Goal: Check status: Check status

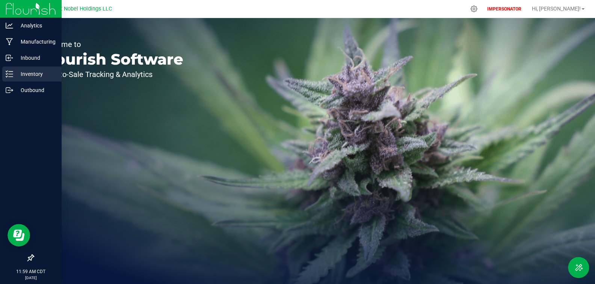
click at [12, 76] on icon at bounding box center [10, 74] width 8 height 8
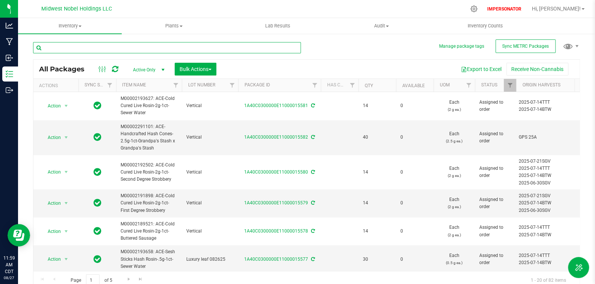
click at [141, 50] on input "text" at bounding box center [167, 47] width 268 height 11
paste input "1A40C0300000E11000015556"
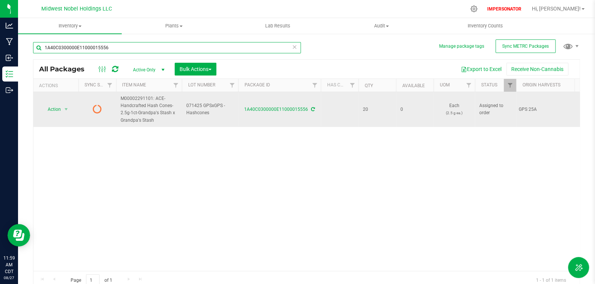
type input "1A40C0300000E11000015556"
click at [95, 109] on icon at bounding box center [97, 108] width 9 height 9
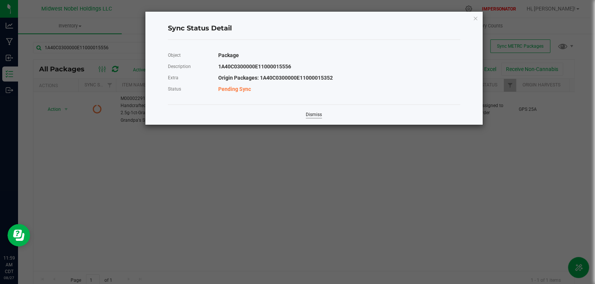
click at [319, 116] on link "Dismiss" at bounding box center [314, 115] width 16 height 6
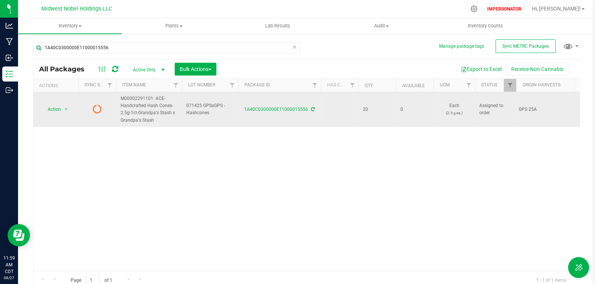
click at [313, 110] on icon at bounding box center [313, 109] width 4 height 5
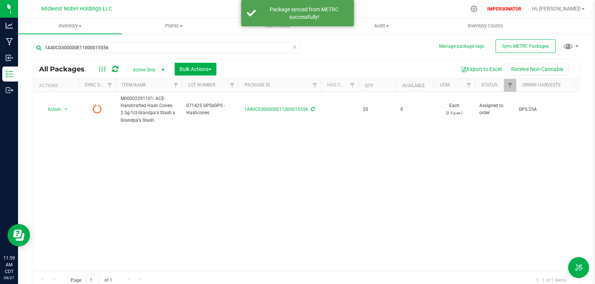
click at [112, 70] on icon at bounding box center [115, 69] width 6 height 8
click at [114, 71] on icon at bounding box center [115, 69] width 6 height 8
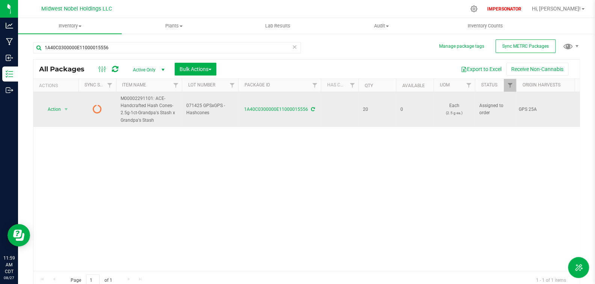
click at [95, 107] on icon at bounding box center [97, 108] width 9 height 9
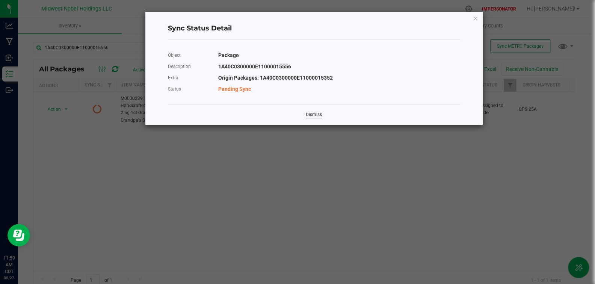
click at [315, 113] on link "Dismiss" at bounding box center [314, 115] width 16 height 6
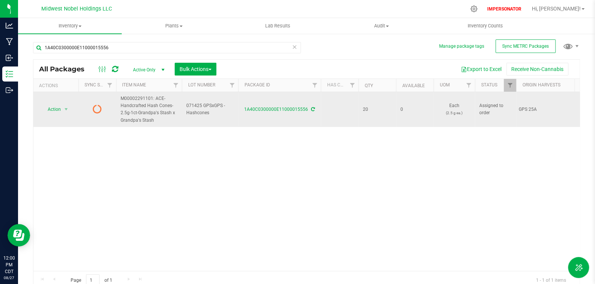
click at [314, 110] on div "1A40C0300000E11000015556" at bounding box center [279, 109] width 85 height 7
click at [312, 110] on icon at bounding box center [313, 109] width 4 height 5
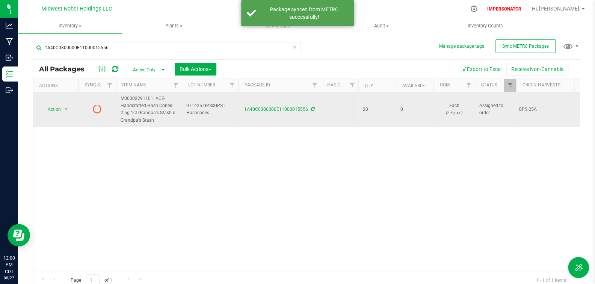
click at [101, 110] on icon at bounding box center [97, 108] width 9 height 9
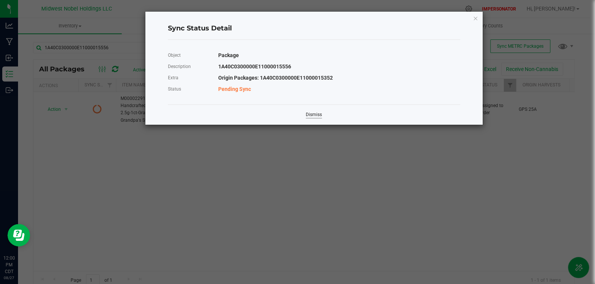
click at [315, 113] on link "Dismiss" at bounding box center [314, 115] width 16 height 6
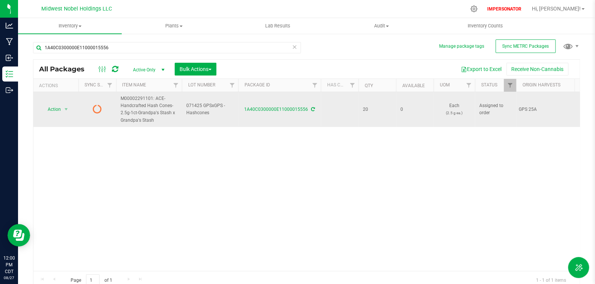
click at [100, 109] on icon at bounding box center [97, 108] width 9 height 9
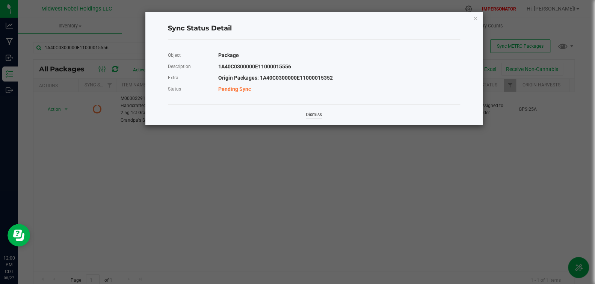
click at [313, 114] on link "Dismiss" at bounding box center [314, 115] width 16 height 6
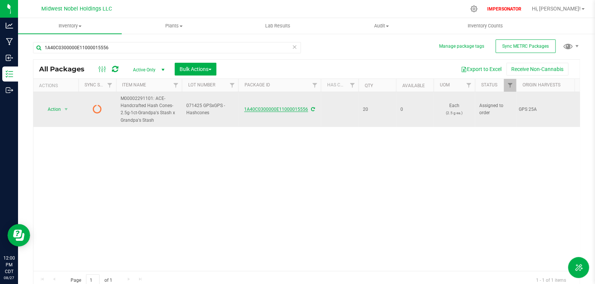
drag, startPoint x: 242, startPoint y: 109, endPoint x: 306, endPoint y: 109, distance: 63.9
click at [306, 109] on div "1A40C0300000E11000015556" at bounding box center [279, 109] width 85 height 7
copy link "1A40C0300000E11000015556"
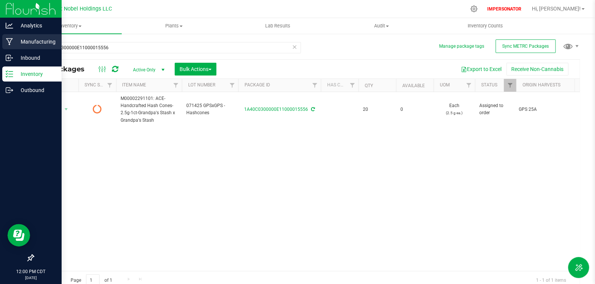
click at [10, 41] on icon at bounding box center [9, 42] width 7 height 8
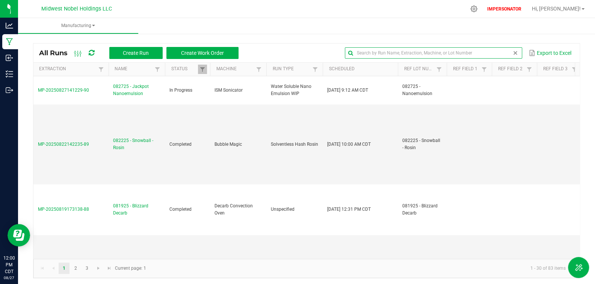
click at [501, 54] on input "text" at bounding box center [433, 52] width 177 height 11
paste input "1A40C0300000E11000015556"
type input "1A40C0300000E11000015556"
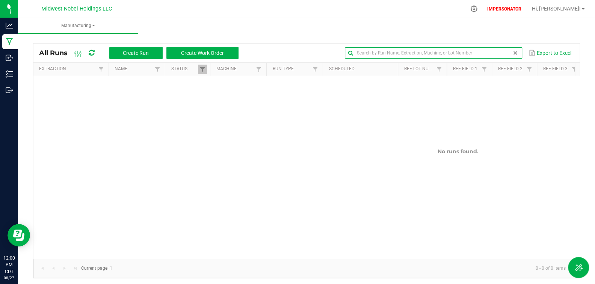
click at [513, 53] on span at bounding box center [516, 53] width 6 height 6
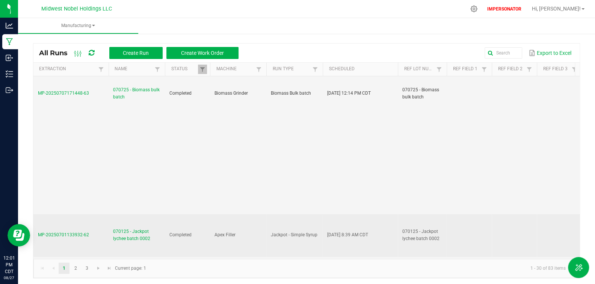
scroll to position [1788, 0]
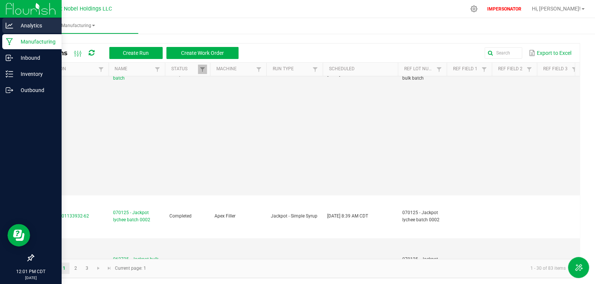
click at [44, 27] on p "Analytics" at bounding box center [35, 25] width 45 height 9
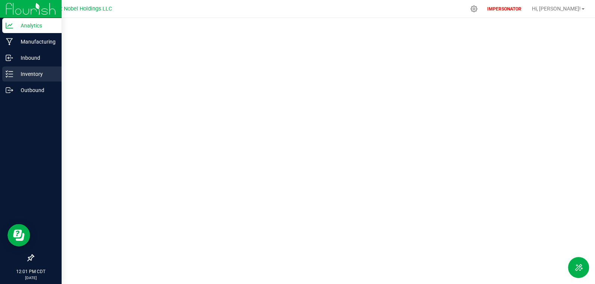
click at [27, 74] on p "Inventory" at bounding box center [35, 74] width 45 height 9
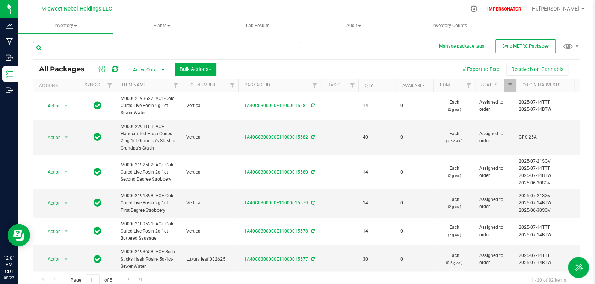
click at [147, 48] on input "text" at bounding box center [167, 47] width 268 height 11
paste input "1A40C0300000E11000015556"
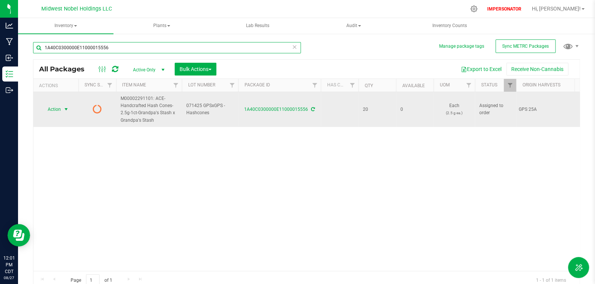
type input "1A40C0300000E11000015556"
click at [68, 106] on span "select" at bounding box center [66, 109] width 6 height 6
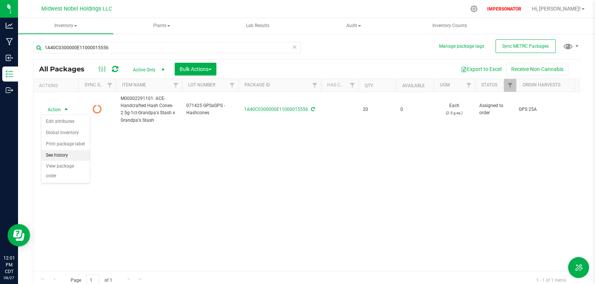
click at [74, 157] on li "See history" at bounding box center [65, 155] width 48 height 11
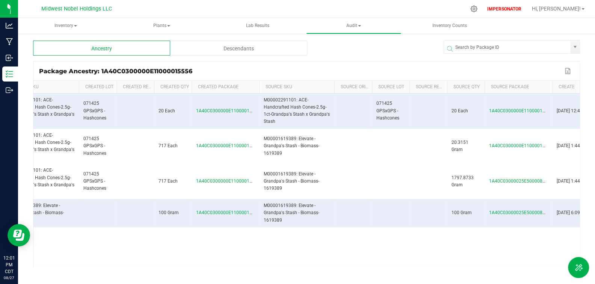
scroll to position [0, 157]
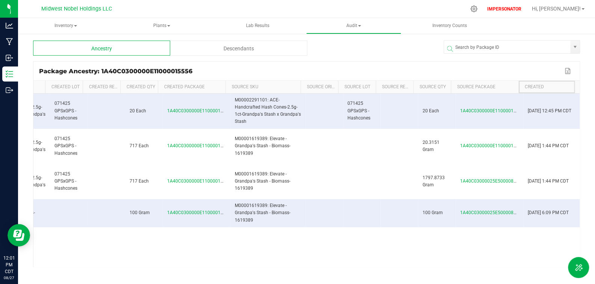
click at [520, 86] on th "Created" at bounding box center [547, 87] width 56 height 13
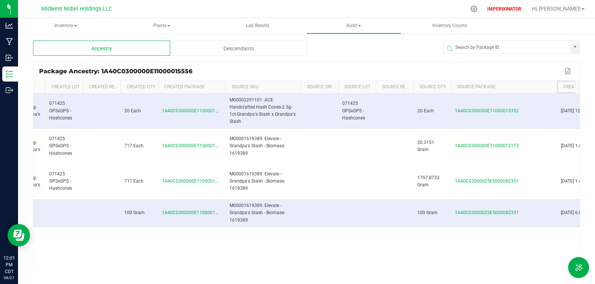
click at [555, 90] on span at bounding box center [556, 142] width 2 height 123
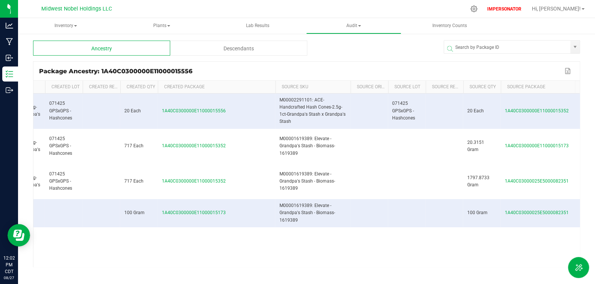
click at [274, 94] on div "Level Facility Created SKU Created Lot Created Ref Field Created Qty Created Pa…" at bounding box center [306, 174] width 546 height 186
click at [354, 57] on package-history-ngx "Ancestry Descendants Package Ancestry: 1A40C0300000E11000015556 Export to Excel…" at bounding box center [306, 154] width 547 height 227
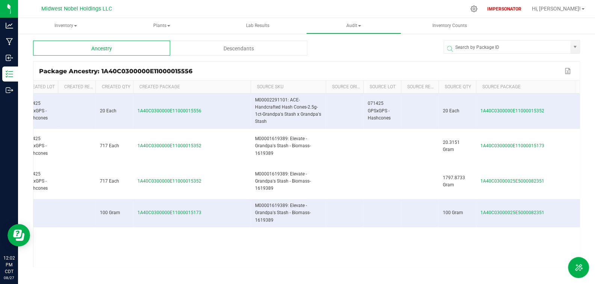
scroll to position [0, 0]
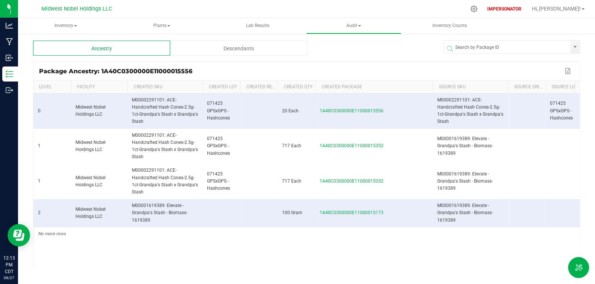
click at [21, 74] on div "Ancestry Descendants Package Ancestry: 1A40C0300000E11000015556 Export to Excel…" at bounding box center [306, 150] width 577 height 235
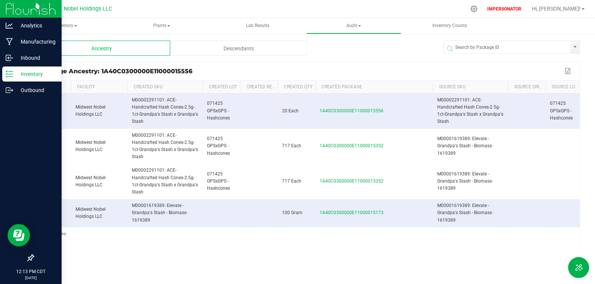
click at [12, 75] on icon at bounding box center [10, 74] width 8 height 8
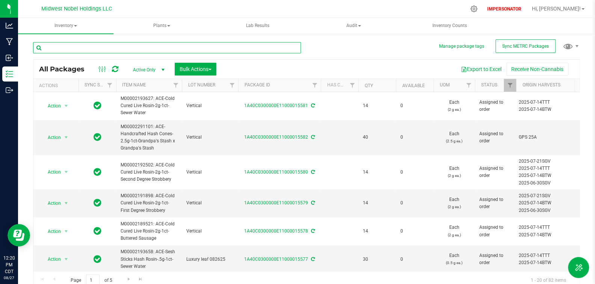
click at [174, 50] on input "text" at bounding box center [167, 47] width 268 height 11
paste input "1A40C0300000E11000015556"
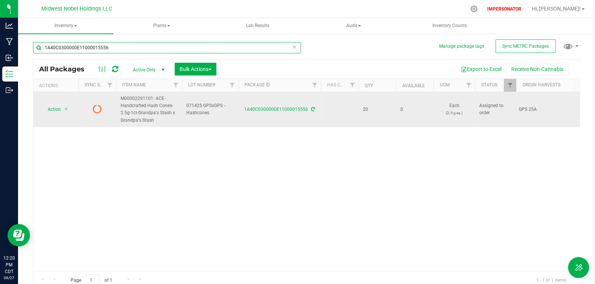
type input "1A40C0300000E11000015556"
click at [96, 112] on icon at bounding box center [97, 108] width 9 height 9
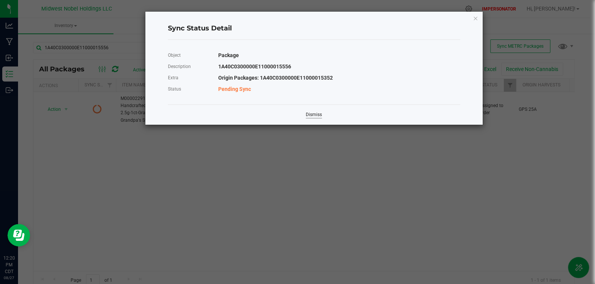
click at [310, 113] on link "Dismiss" at bounding box center [314, 115] width 16 height 6
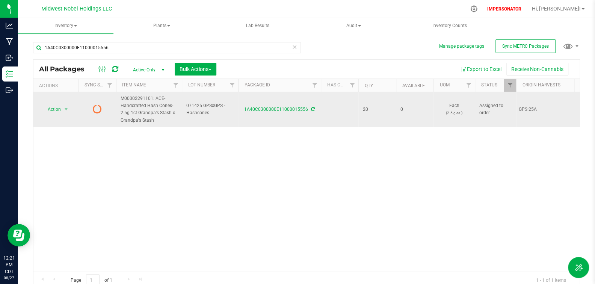
click at [93, 109] on icon at bounding box center [97, 108] width 9 height 9
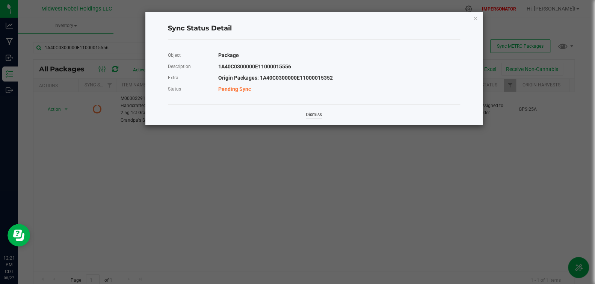
click at [307, 115] on link "Dismiss" at bounding box center [314, 115] width 16 height 6
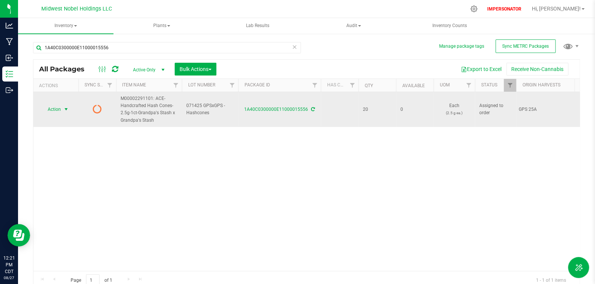
click at [60, 111] on span "Action" at bounding box center [51, 109] width 20 height 11
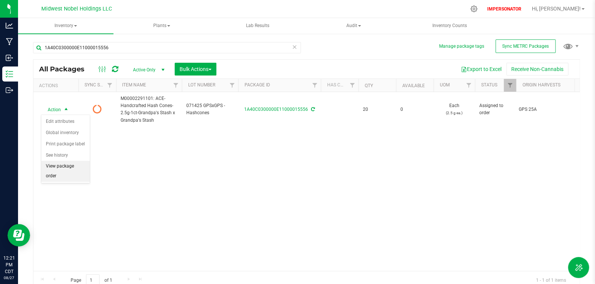
click at [73, 166] on li "View package order" at bounding box center [65, 171] width 48 height 21
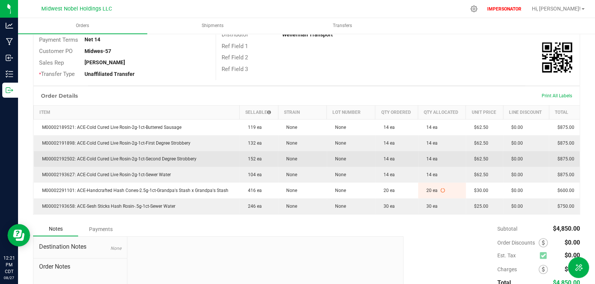
scroll to position [145, 0]
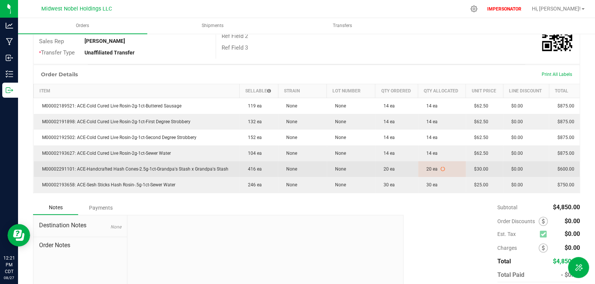
click at [431, 172] on span "20 ea" at bounding box center [430, 168] width 15 height 5
click at [441, 171] on icon at bounding box center [443, 169] width 5 height 5
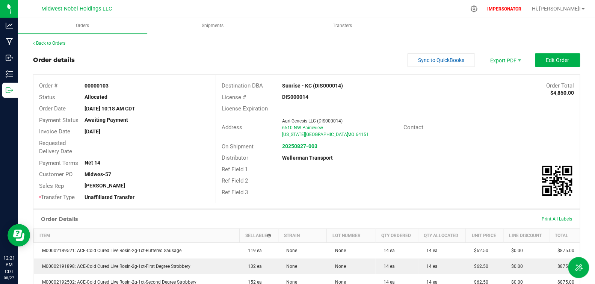
scroll to position [0, 0]
click at [52, 89] on span "Order #" at bounding box center [48, 86] width 18 height 7
drag, startPoint x: 39, startPoint y: 86, endPoint x: 142, endPoint y: 102, distance: 103.5
click at [142, 102] on div "Order # 00000103 Status Allocated Order Date [DATE] 10:18 AM CDT Payment Status…" at bounding box center [124, 143] width 182 height 134
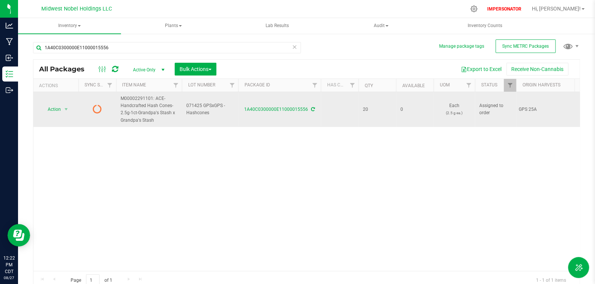
click at [312, 112] on div "1A40C0300000E11000015556" at bounding box center [279, 109] width 85 height 7
click at [312, 112] on span at bounding box center [312, 109] width 5 height 5
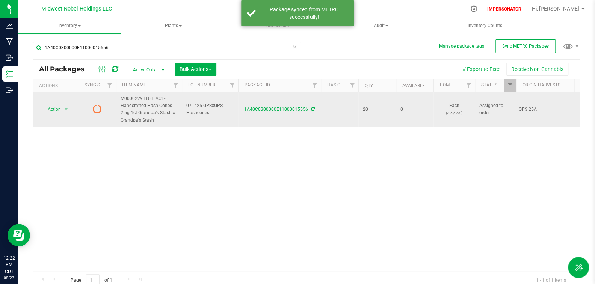
drag, startPoint x: 250, startPoint y: 110, endPoint x: 286, endPoint y: 113, distance: 36.2
copy tr "1A40C0300000E11000015556"
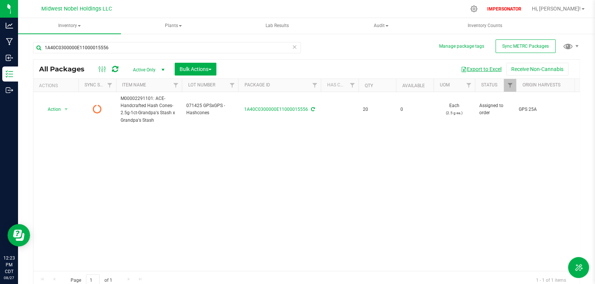
click at [478, 70] on button "Export to Excel" at bounding box center [481, 69] width 50 height 13
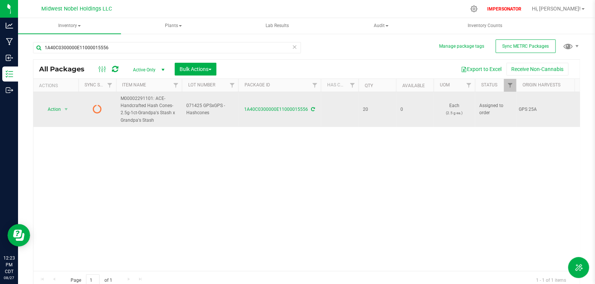
click at [264, 113] on td "1A40C0300000E11000015556" at bounding box center [279, 109] width 83 height 35
drag, startPoint x: 249, startPoint y: 109, endPoint x: 301, endPoint y: 112, distance: 52.3
click at [301, 112] on div "1A40C0300000E11000015556" at bounding box center [279, 109] width 85 height 7
copy link "1A40C0300000E11000015556"
click at [51, 108] on span "Action" at bounding box center [51, 109] width 20 height 11
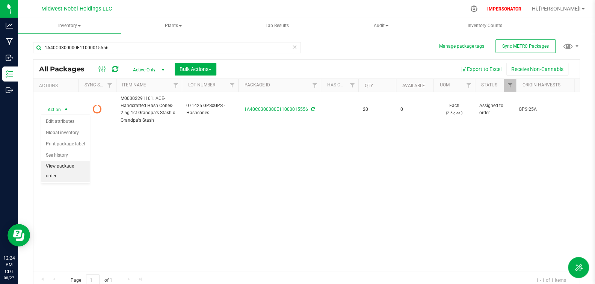
click at [71, 166] on li "View package order" at bounding box center [65, 171] width 48 height 21
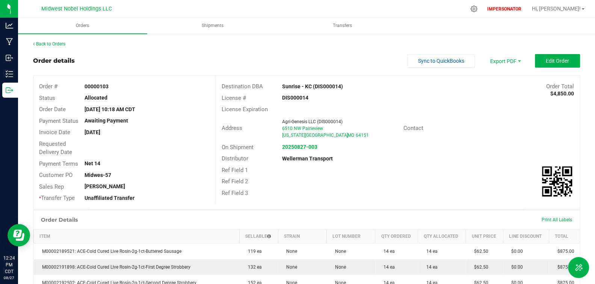
click at [48, 90] on div "Order #" at bounding box center [55, 86] width 45 height 9
drag, startPoint x: 39, startPoint y: 86, endPoint x: 122, endPoint y: 86, distance: 82.7
click at [122, 86] on div "Order # 00000103" at bounding box center [124, 87] width 182 height 12
copy div "Order # 00000103"
click at [63, 45] on link "Back to Orders" at bounding box center [49, 43] width 32 height 5
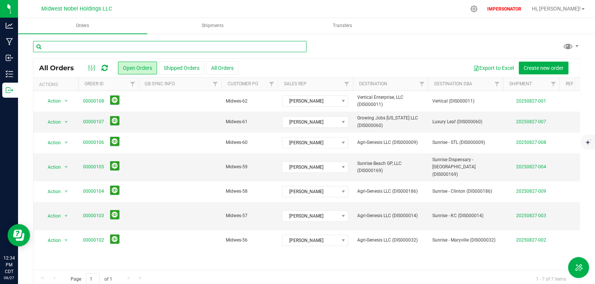
click at [135, 45] on input "text" at bounding box center [170, 46] width 274 height 11
paste input "1A40C0300000E11000015556"
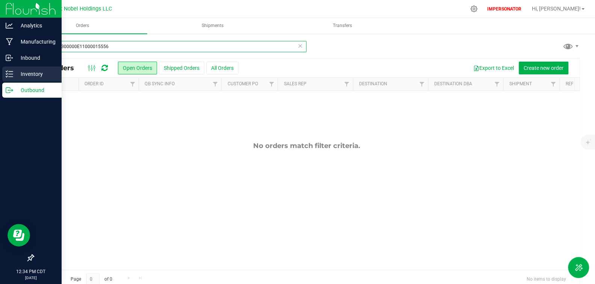
type input "1A40C0300000E11000015556"
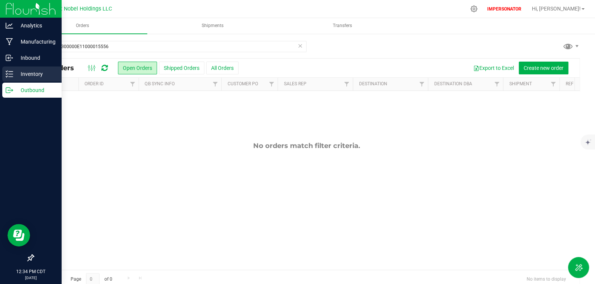
click at [17, 74] on p "Inventory" at bounding box center [35, 74] width 45 height 9
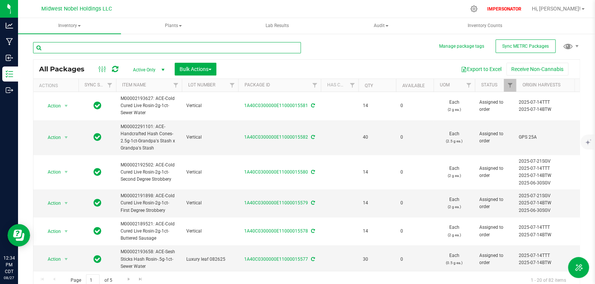
click at [135, 47] on input "text" at bounding box center [167, 47] width 268 height 11
paste input "1A40C0300000E11000015556"
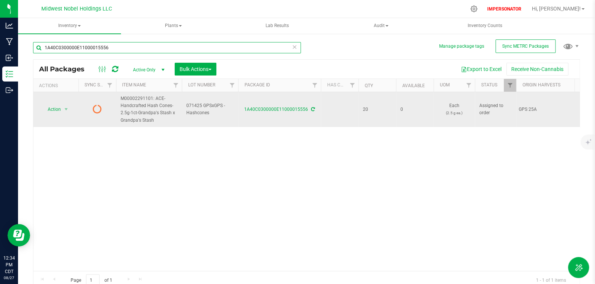
type input "1A40C0300000E11000015556"
click at [314, 109] on div "1A40C0300000E11000015556" at bounding box center [279, 109] width 85 height 7
click at [313, 110] on icon at bounding box center [313, 109] width 4 height 5
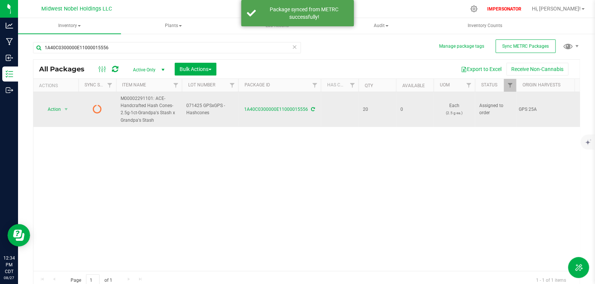
click at [100, 109] on icon at bounding box center [97, 108] width 9 height 9
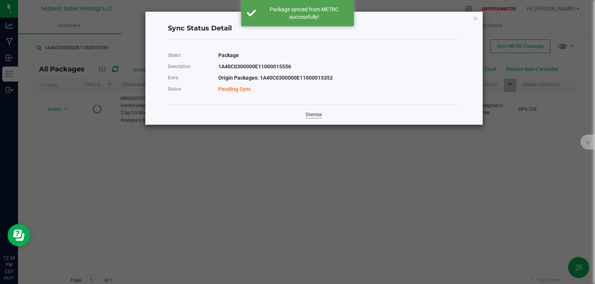
click at [310, 116] on link "Dismiss" at bounding box center [314, 115] width 16 height 6
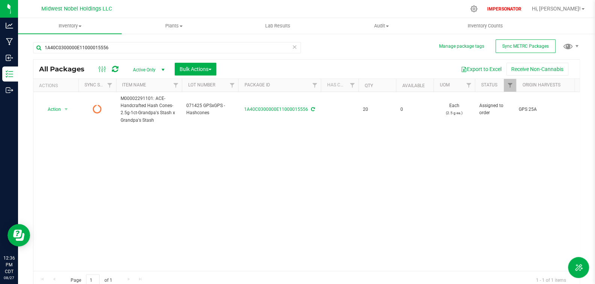
click at [116, 68] on icon at bounding box center [115, 69] width 6 height 8
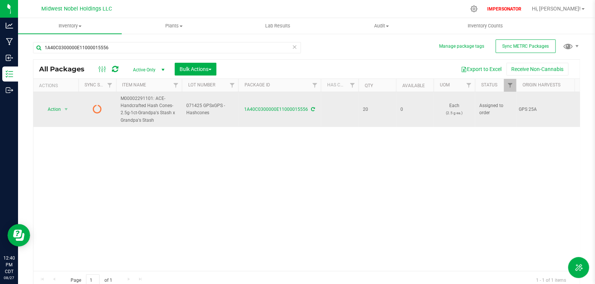
click at [312, 109] on icon at bounding box center [313, 109] width 4 height 5
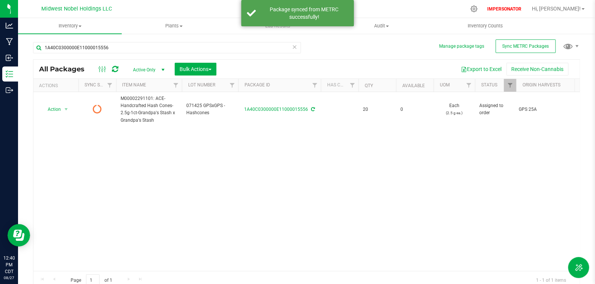
click at [117, 67] on icon at bounding box center [115, 69] width 6 height 8
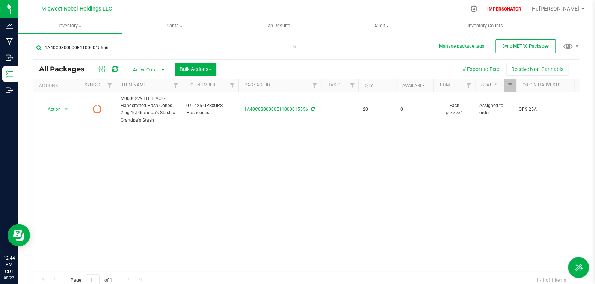
click at [114, 68] on icon at bounding box center [115, 69] width 6 height 8
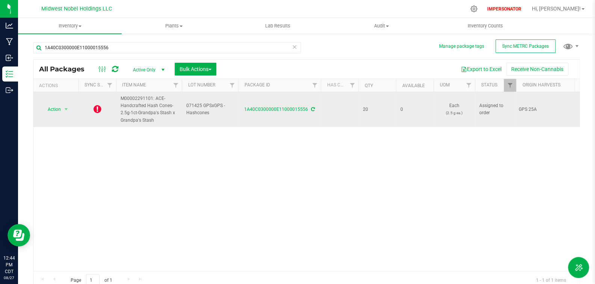
click at [96, 112] on icon at bounding box center [98, 108] width 8 height 9
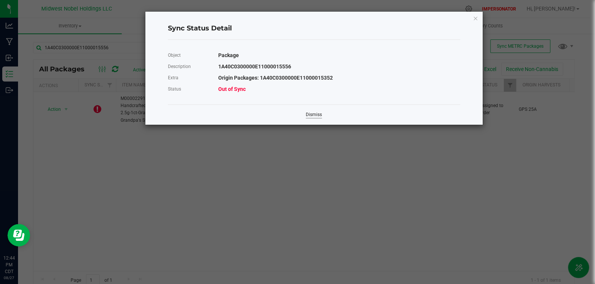
click at [309, 115] on link "Dismiss" at bounding box center [314, 115] width 16 height 6
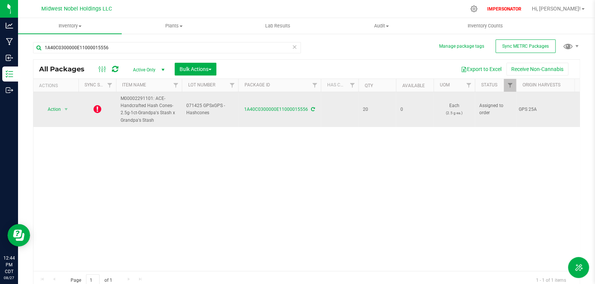
click at [98, 111] on icon at bounding box center [98, 108] width 8 height 9
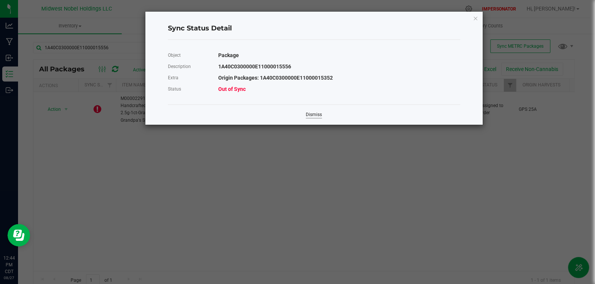
click at [310, 115] on link "Dismiss" at bounding box center [314, 115] width 16 height 6
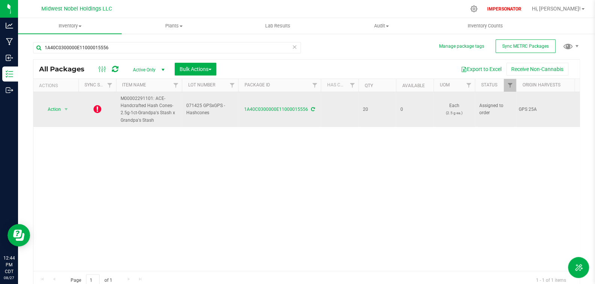
click at [312, 109] on icon at bounding box center [313, 109] width 4 height 5
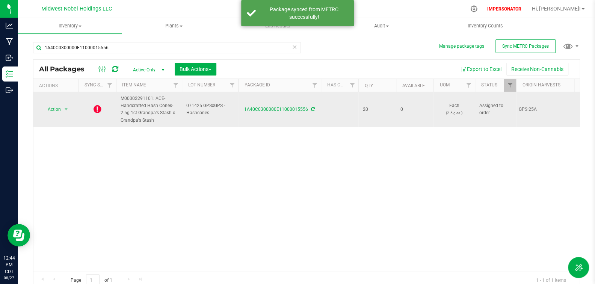
click at [101, 108] on td at bounding box center [98, 109] width 38 height 35
click at [100, 109] on icon at bounding box center [98, 108] width 8 height 9
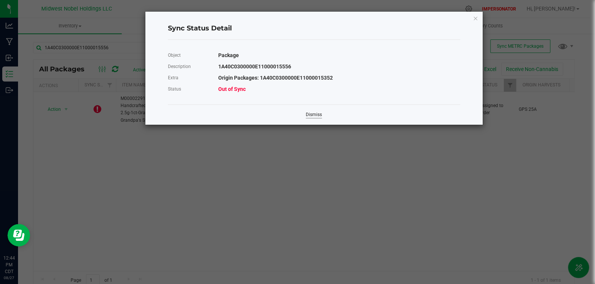
click at [309, 116] on link "Dismiss" at bounding box center [314, 115] width 16 height 6
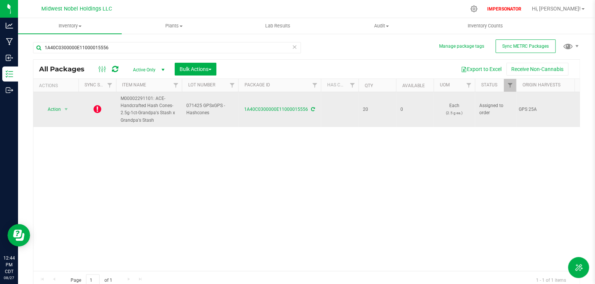
click at [97, 108] on icon at bounding box center [98, 108] width 8 height 9
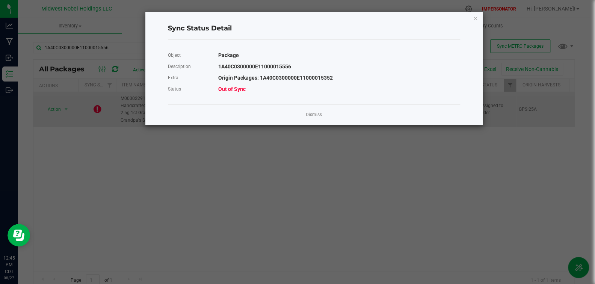
click at [320, 113] on link "Dismiss" at bounding box center [314, 115] width 16 height 6
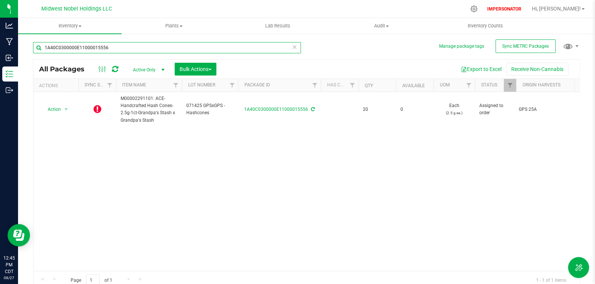
click at [92, 49] on input "1A40C0300000E11000015556" at bounding box center [167, 47] width 268 height 11
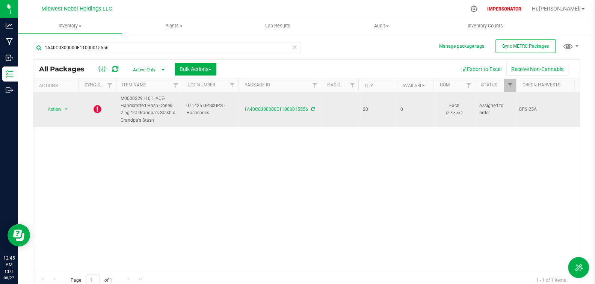
click at [97, 111] on icon at bounding box center [98, 108] width 8 height 9
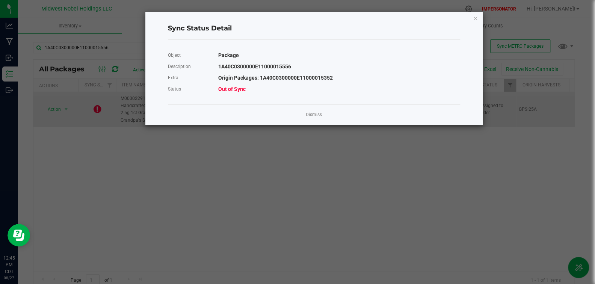
click at [319, 116] on link "Dismiss" at bounding box center [314, 115] width 16 height 6
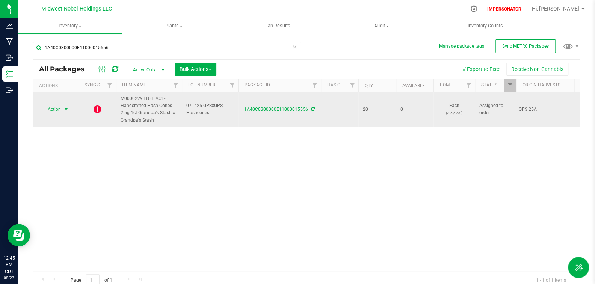
click at [68, 108] on span "select" at bounding box center [66, 109] width 6 height 6
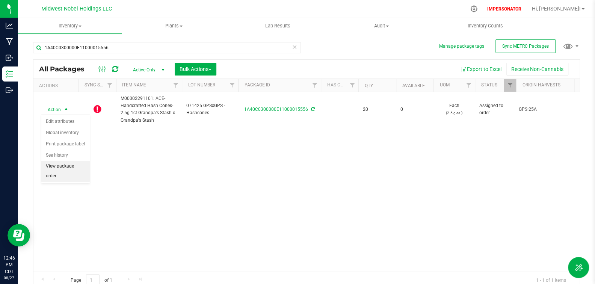
click at [75, 163] on li "View package order" at bounding box center [65, 171] width 48 height 21
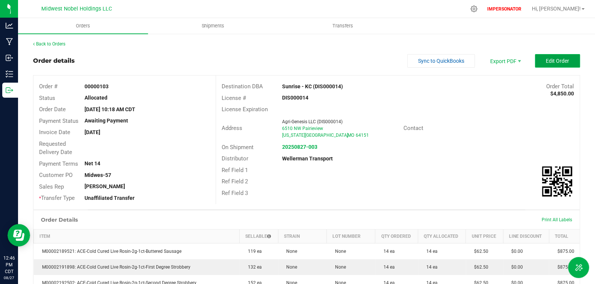
click at [550, 58] on span "Edit Order" at bounding box center [557, 61] width 23 height 6
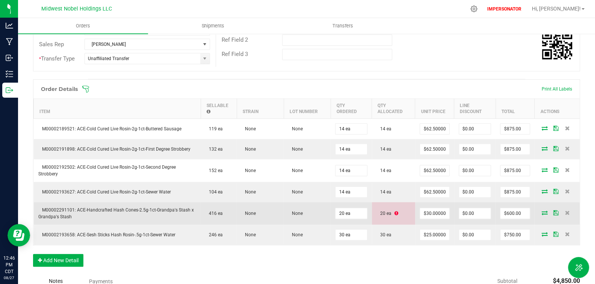
scroll to position [152, 0]
click at [542, 214] on icon at bounding box center [545, 212] width 6 height 5
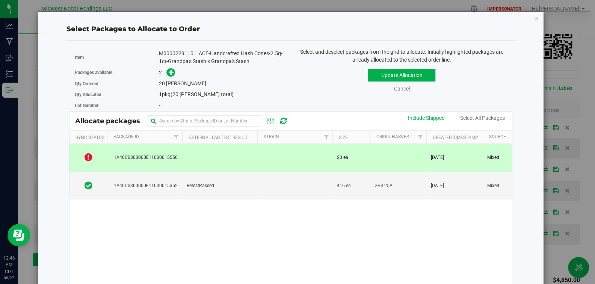
click at [419, 161] on td at bounding box center [398, 158] width 56 height 28
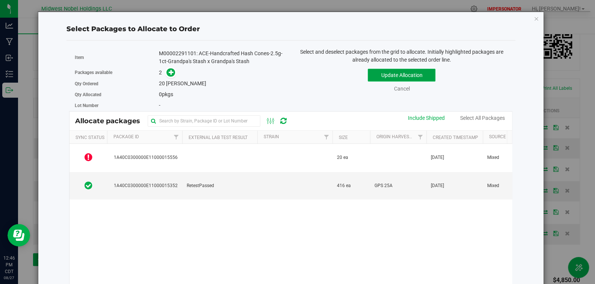
click at [405, 71] on button "Update Allocation" at bounding box center [402, 75] width 68 height 13
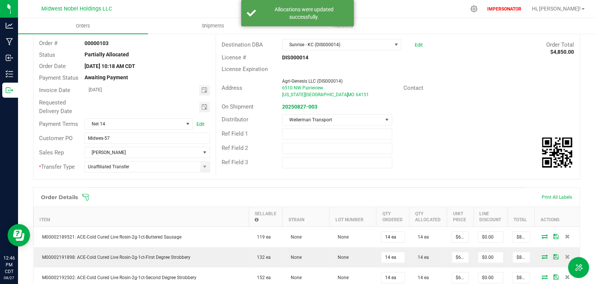
scroll to position [0, 0]
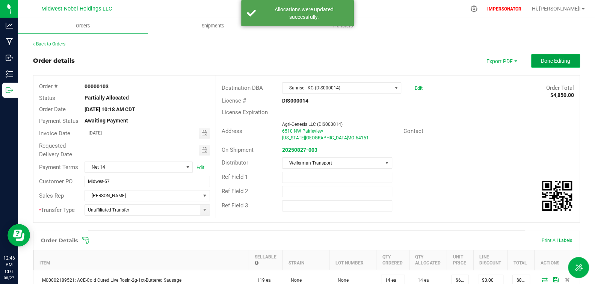
click at [541, 59] on span "Done Editing" at bounding box center [555, 61] width 29 height 6
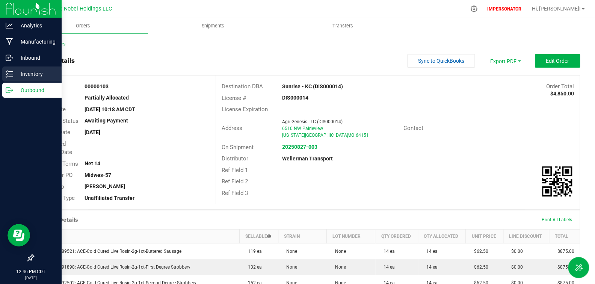
click at [9, 75] on icon at bounding box center [10, 74] width 8 height 8
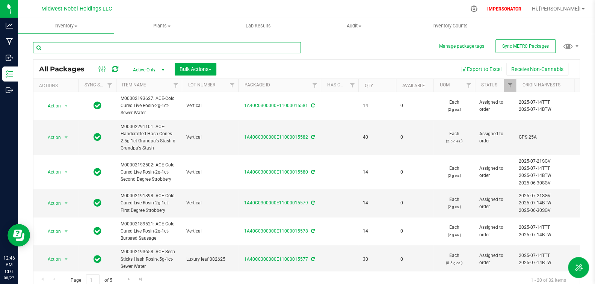
click at [68, 50] on input "text" at bounding box center [167, 47] width 268 height 11
paste input "1A40C0300000E11000015556"
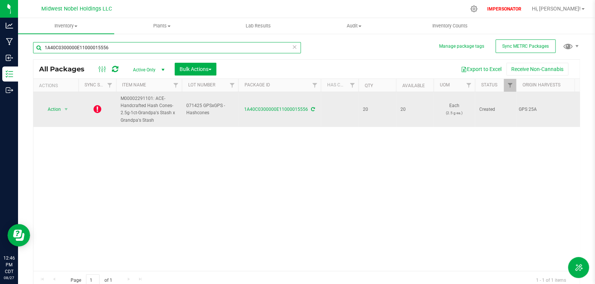
type input "1A40C0300000E11000015556"
click at [98, 110] on icon at bounding box center [98, 108] width 8 height 9
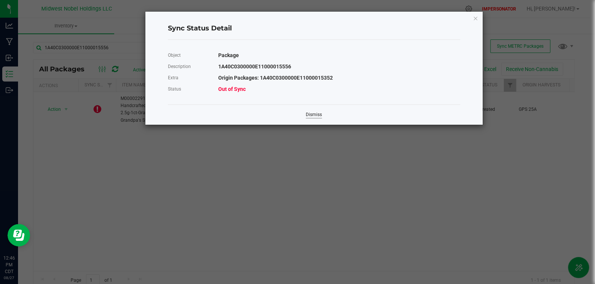
click at [312, 115] on link "Dismiss" at bounding box center [314, 115] width 16 height 6
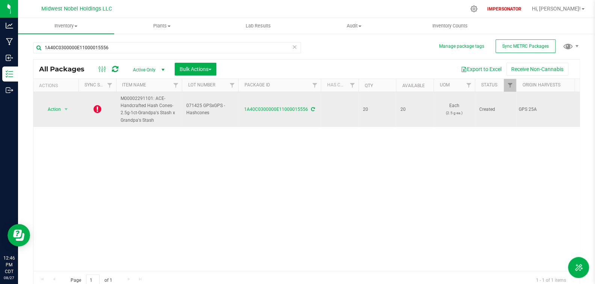
click at [313, 110] on icon at bounding box center [313, 109] width 4 height 5
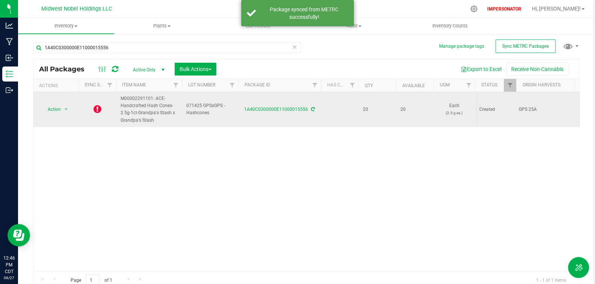
click at [98, 107] on icon at bounding box center [98, 108] width 8 height 9
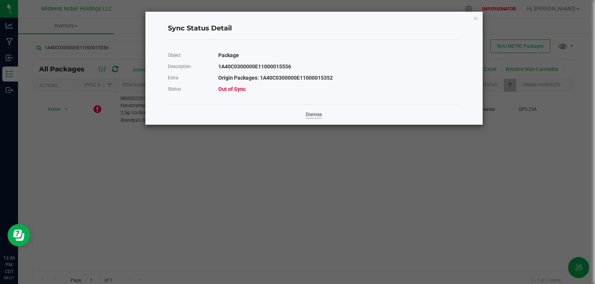
click at [320, 115] on link "Dismiss" at bounding box center [314, 115] width 16 height 6
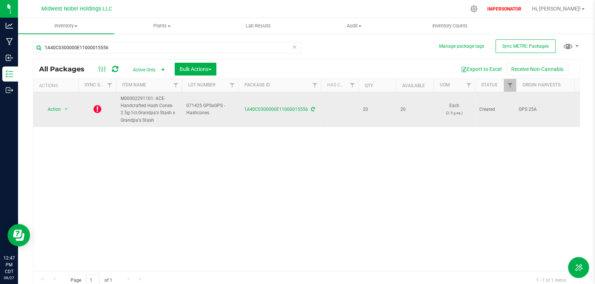
click at [93, 110] on td at bounding box center [98, 109] width 38 height 35
click at [97, 110] on icon at bounding box center [98, 108] width 8 height 9
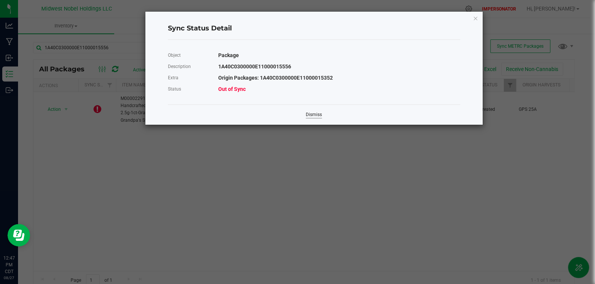
click at [309, 115] on link "Dismiss" at bounding box center [314, 115] width 16 height 6
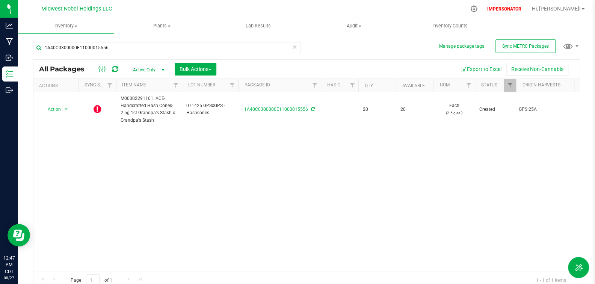
click at [115, 67] on icon at bounding box center [115, 69] width 6 height 8
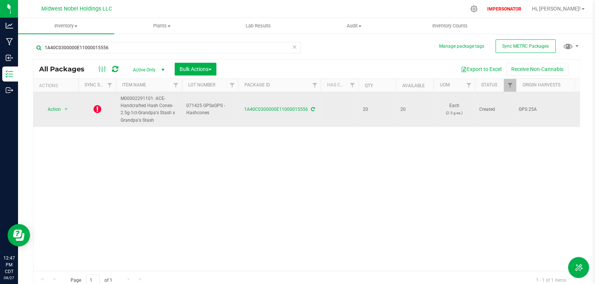
click at [313, 109] on icon at bounding box center [313, 109] width 4 height 5
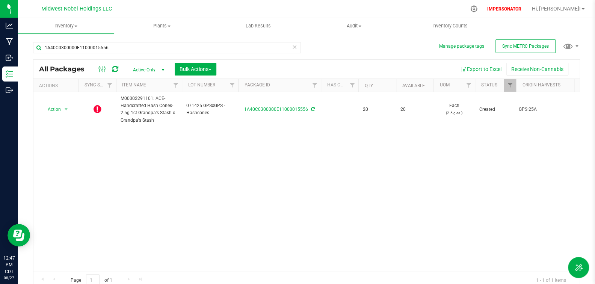
click at [114, 70] on icon at bounding box center [115, 69] width 6 height 8
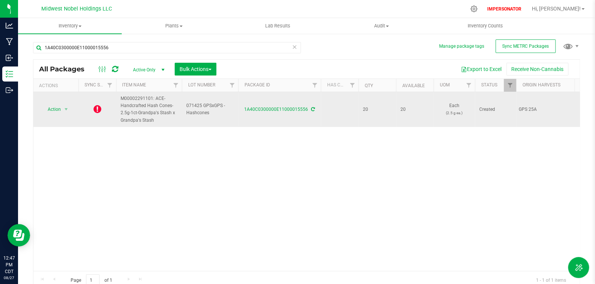
click at [95, 107] on icon at bounding box center [98, 108] width 8 height 9
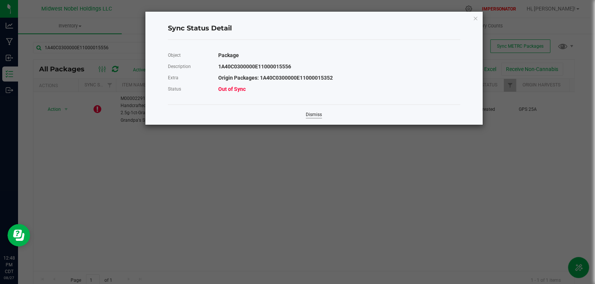
click at [310, 115] on link "Dismiss" at bounding box center [314, 115] width 16 height 6
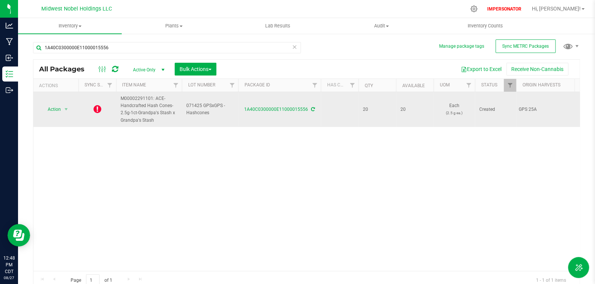
click at [313, 109] on icon at bounding box center [313, 109] width 4 height 5
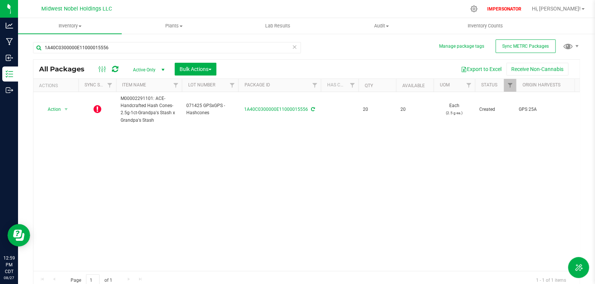
click at [116, 68] on icon at bounding box center [115, 69] width 6 height 8
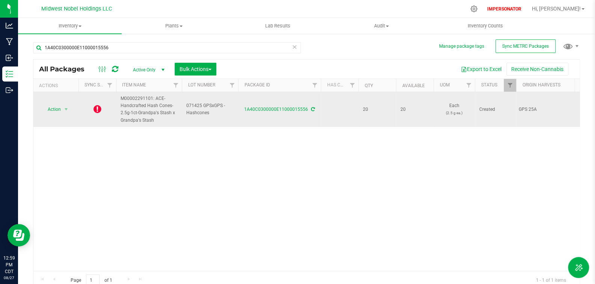
click at [99, 110] on icon at bounding box center [98, 108] width 8 height 9
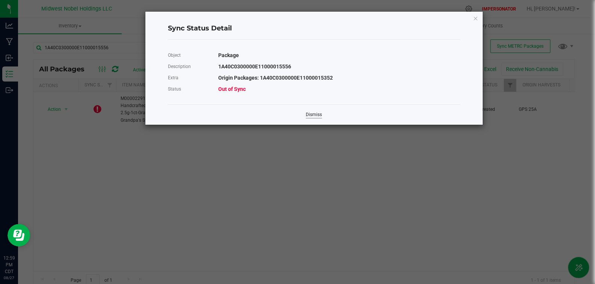
click at [313, 115] on link "Dismiss" at bounding box center [314, 115] width 16 height 6
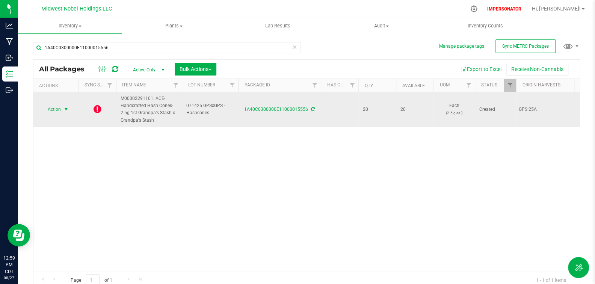
click at [68, 109] on span "select" at bounding box center [66, 109] width 6 height 6
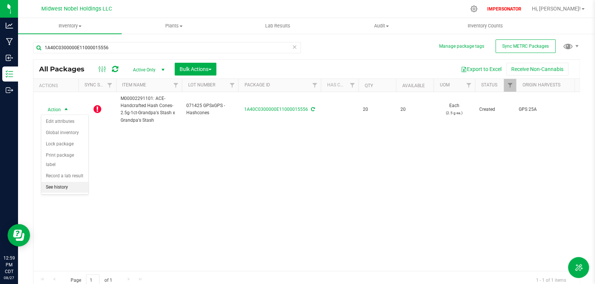
click at [66, 187] on li "See history" at bounding box center [64, 187] width 47 height 11
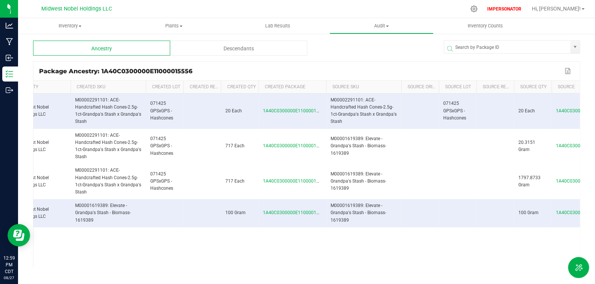
scroll to position [0, 157]
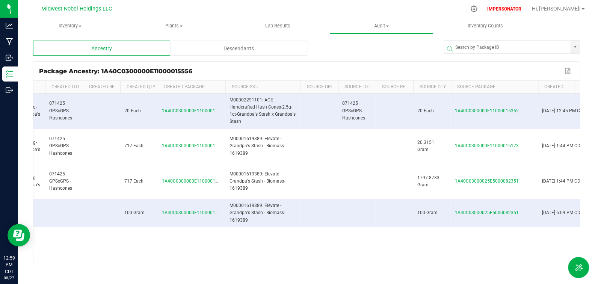
click at [537, 83] on span at bounding box center [537, 142] width 2 height 123
click at [501, 110] on span "1A40C0300000E11000015352" at bounding box center [487, 110] width 64 height 5
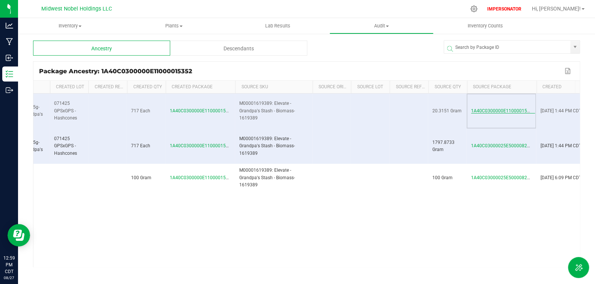
click at [499, 109] on span "1A40C0300000E11000015173" at bounding box center [503, 110] width 64 height 5
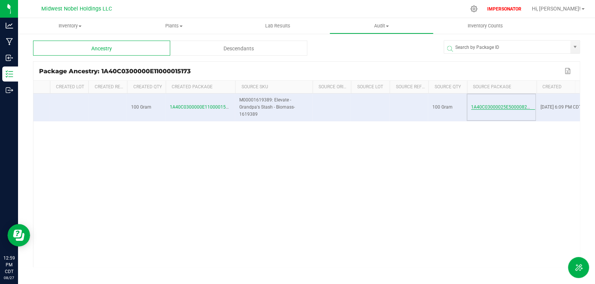
click at [498, 108] on span "1A40C03000025E5000082351" at bounding box center [503, 106] width 64 height 5
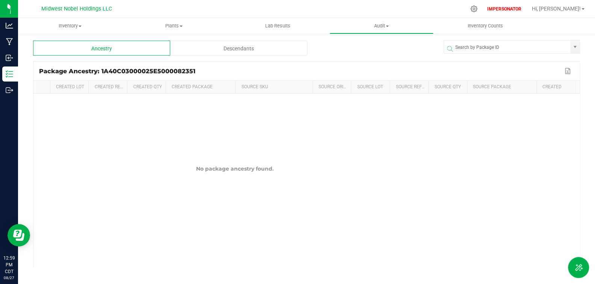
click at [168, 69] on div "Package Ancestry: 1A40C03000025E5000082351" at bounding box center [301, 71] width 524 height 7
click at [207, 54] on div "Descendants" at bounding box center [238, 48] width 137 height 15
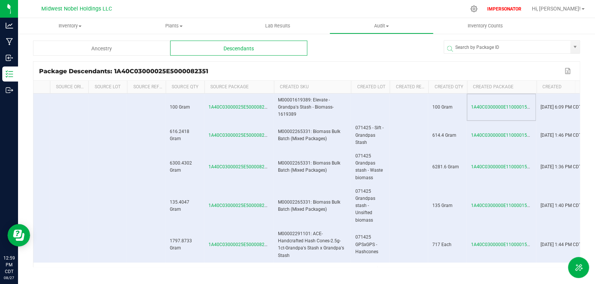
click at [273, 86] on span at bounding box center [273, 142] width 2 height 123
click at [186, 71] on div "Package Descendants: 1A40C03000025E5000082351" at bounding box center [301, 71] width 524 height 7
copy div "1A40C03000025E5000082351"
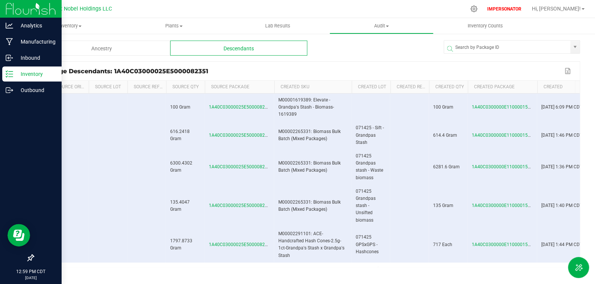
click at [6, 69] on div "Inventory" at bounding box center [31, 74] width 59 height 15
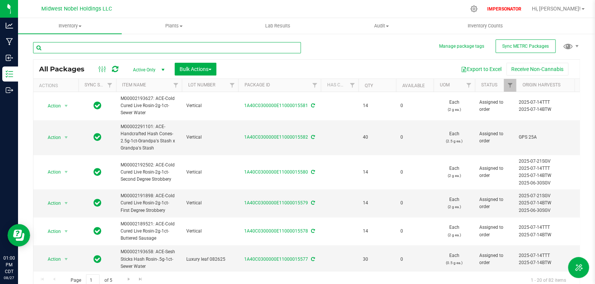
click at [123, 50] on input "text" at bounding box center [167, 47] width 268 height 11
paste input "1A40C03000025E5000082351"
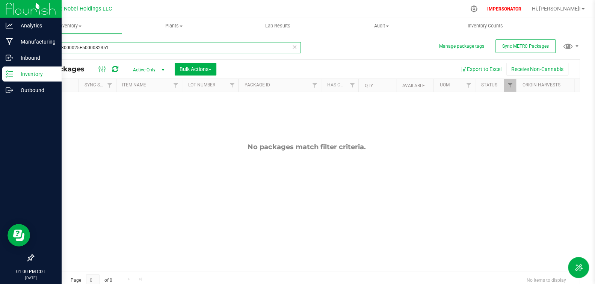
type input "1A40C03000025E5000082351"
